Goal: Information Seeking & Learning: Check status

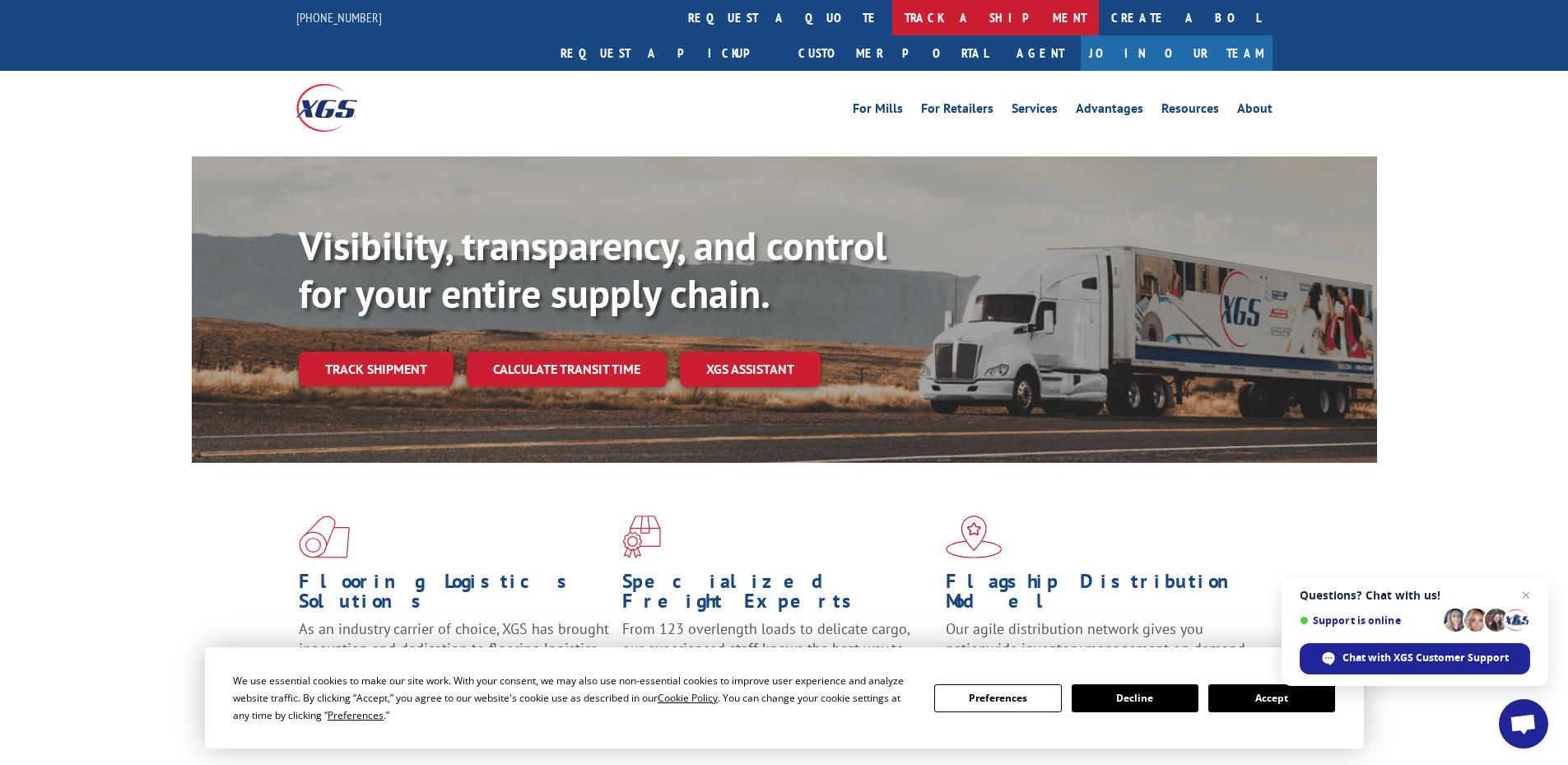
click at [892, 19] on link "track a shipment" at bounding box center [995, 18] width 206 height 36
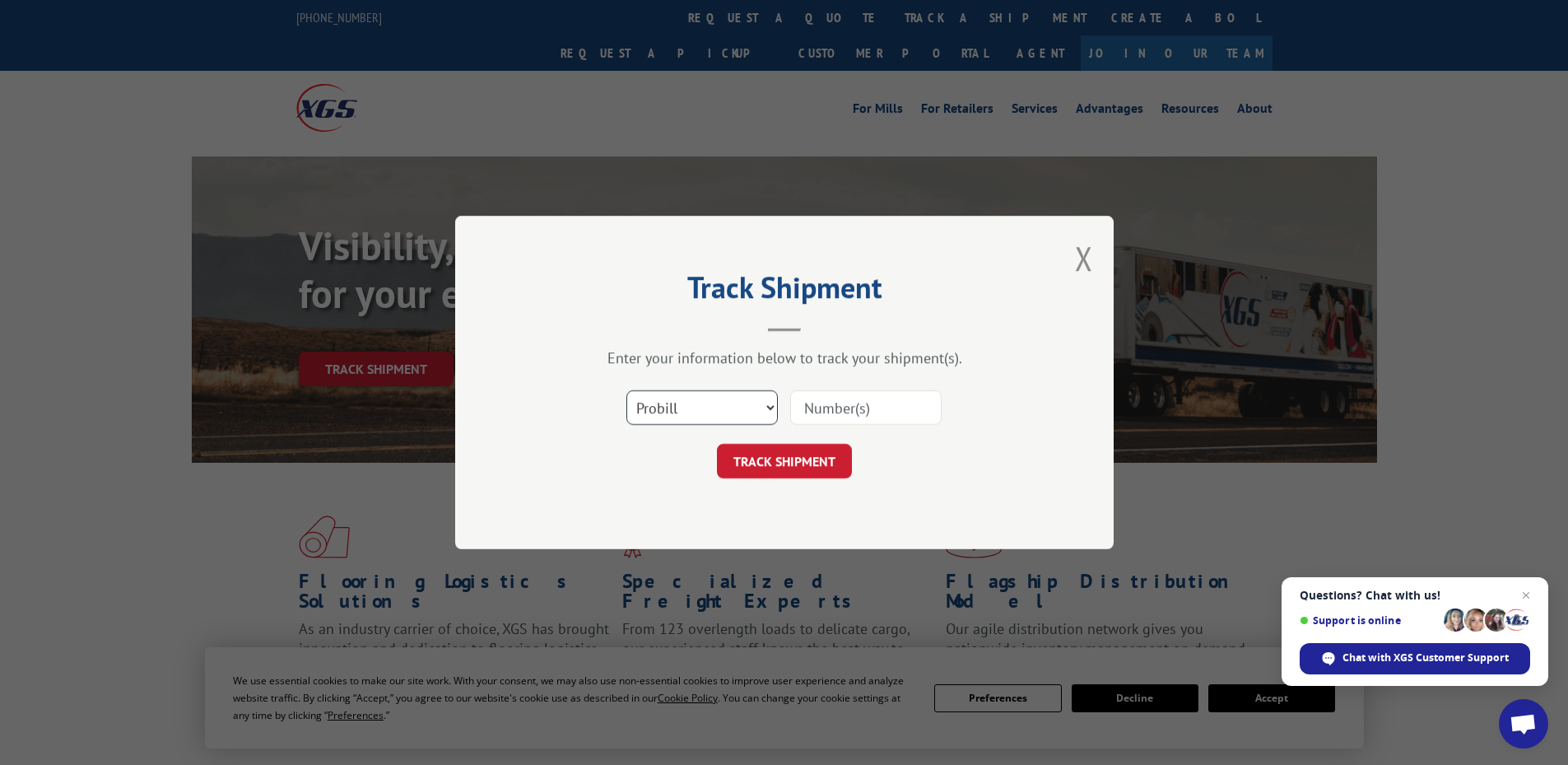
click at [678, 390] on select "Select category... Probill BOL PO" at bounding box center [702, 407] width 152 height 35
select select "po"
click at [626, 390] on select "Select category... Probill BOL PO" at bounding box center [702, 407] width 152 height 35
click at [834, 407] on input at bounding box center [865, 407] width 152 height 35
paste input "02505077"
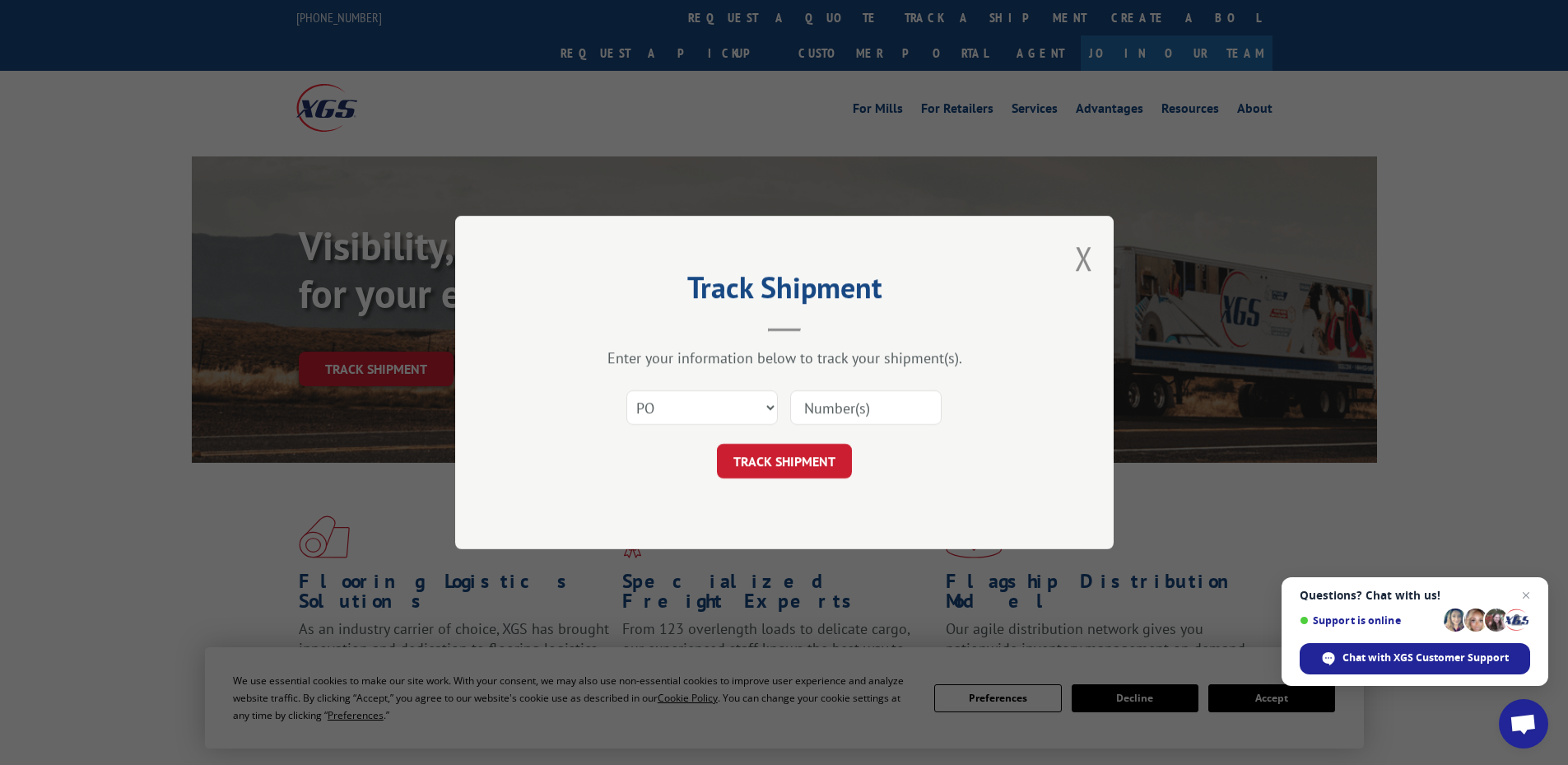
type input "02505077"
click button "TRACK SHIPMENT" at bounding box center [784, 461] width 135 height 35
